Goal: Check status: Check status

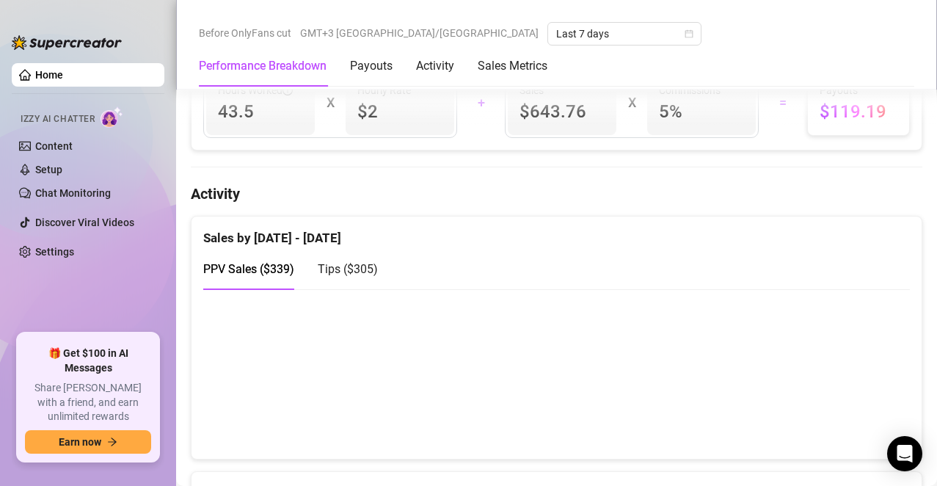
scroll to position [881, 0]
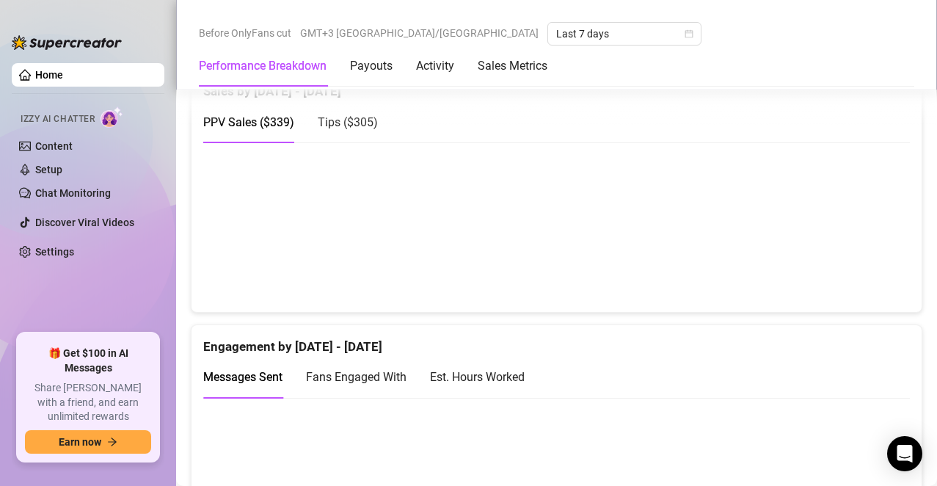
click at [354, 115] on span "Tips ( $305 )" at bounding box center [348, 122] width 60 height 14
click at [236, 113] on div "PPV Sales ( $339 )" at bounding box center [248, 122] width 91 height 18
click at [348, 118] on span "Tips ( $305 )" at bounding box center [348, 122] width 60 height 14
click at [280, 122] on div "PPV Sales ( $339 )" at bounding box center [248, 122] width 91 height 42
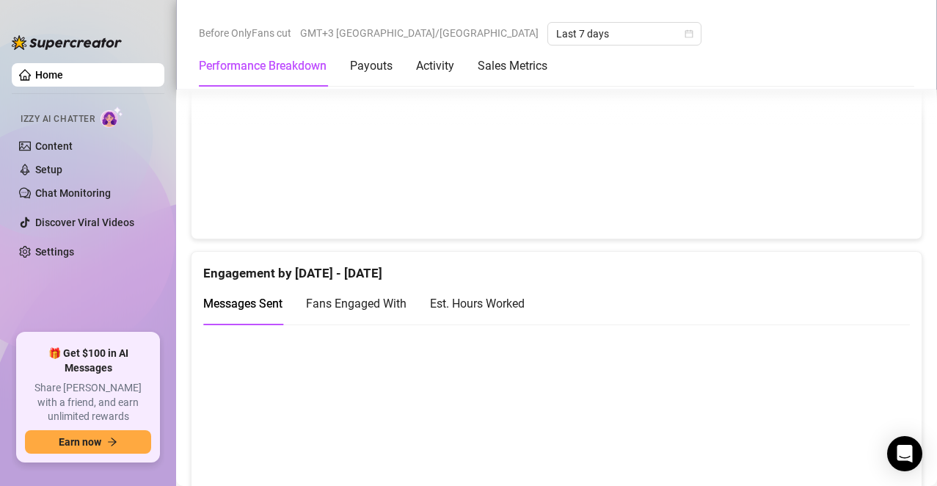
scroll to position [807, 0]
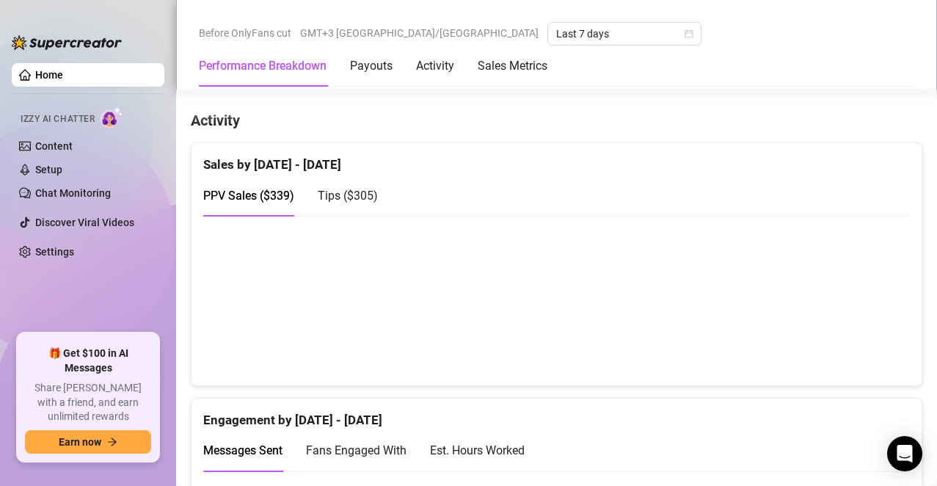
click at [352, 189] on span "Tips ( $305 )" at bounding box center [348, 196] width 60 height 14
click at [625, 412] on div "Engagement by [DATE] - [DATE]" at bounding box center [556, 415] width 707 height 32
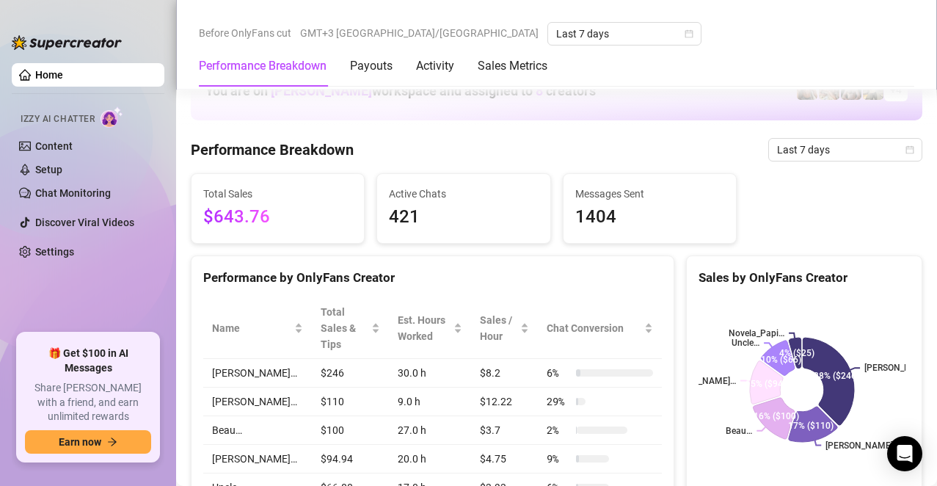
scroll to position [0, 0]
